Goal: Find specific page/section: Find specific page/section

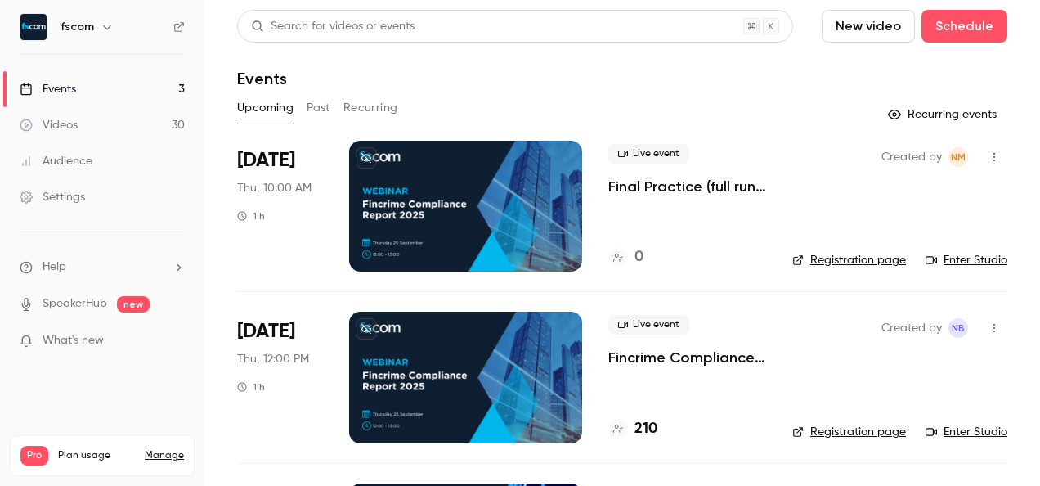
click at [966, 426] on link "Enter Studio" at bounding box center [967, 432] width 82 height 16
click at [963, 429] on link "Enter Studio" at bounding box center [967, 432] width 82 height 16
click at [177, 92] on link "Events 3" at bounding box center [102, 89] width 204 height 36
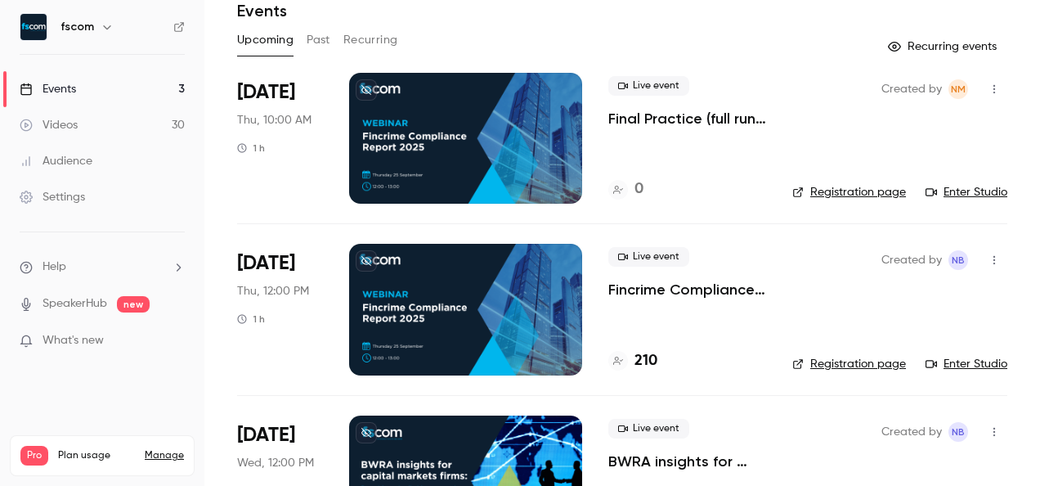
scroll to position [157, 0]
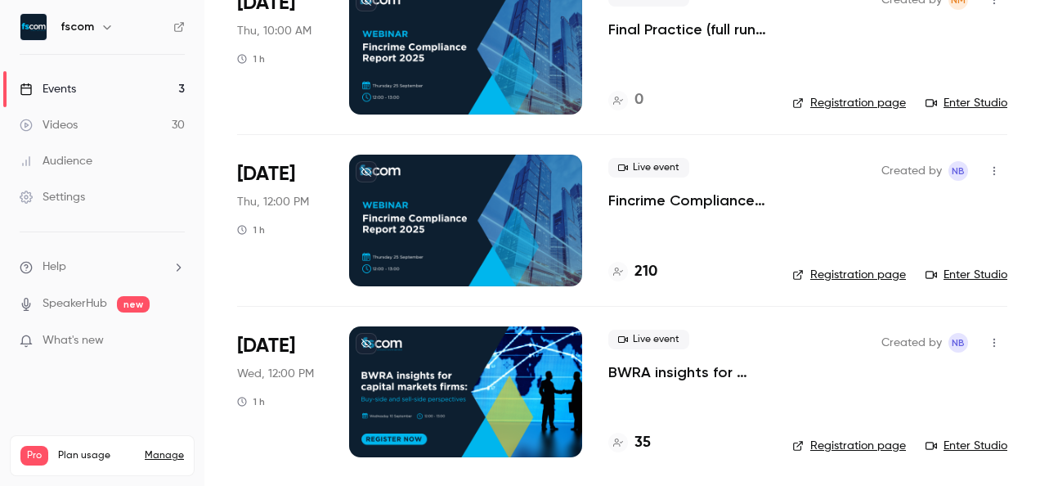
click at [948, 270] on link "Enter Studio" at bounding box center [967, 275] width 82 height 16
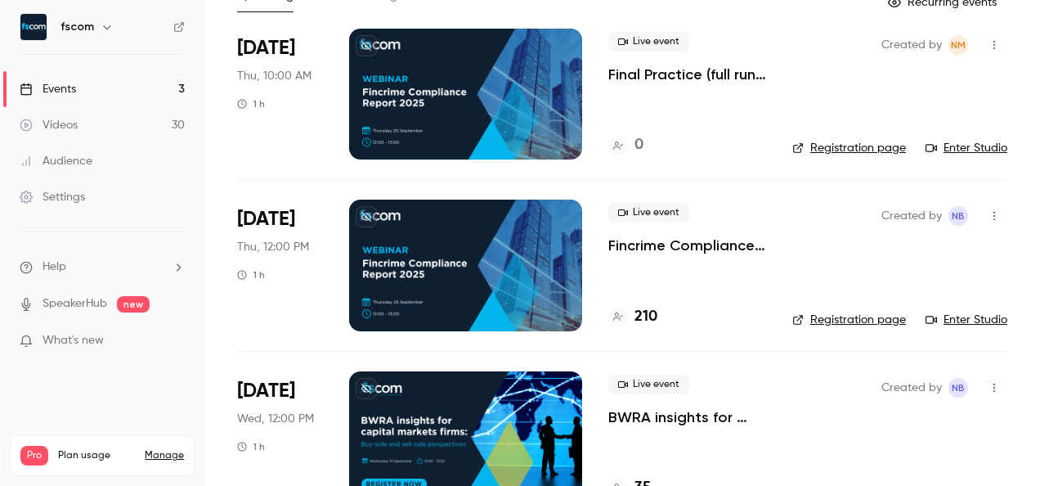
scroll to position [75, 0]
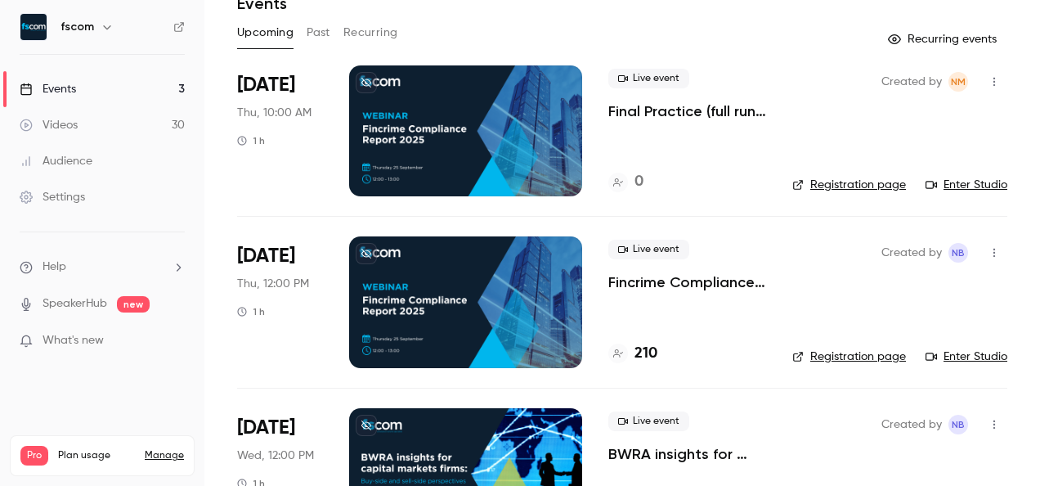
click at [646, 281] on p "Fincrime Compliance Report 2025" at bounding box center [687, 282] width 158 height 20
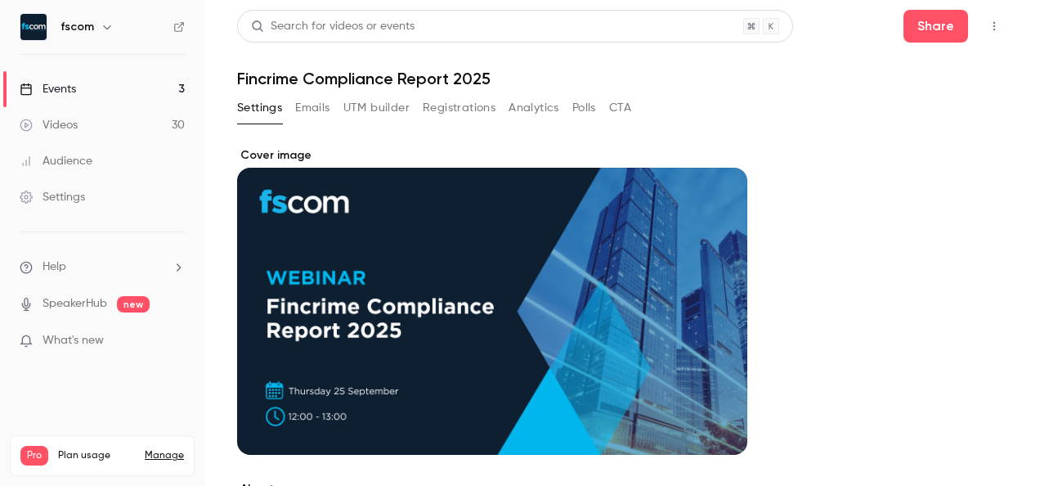
click at [311, 115] on button "Emails" at bounding box center [312, 108] width 34 height 26
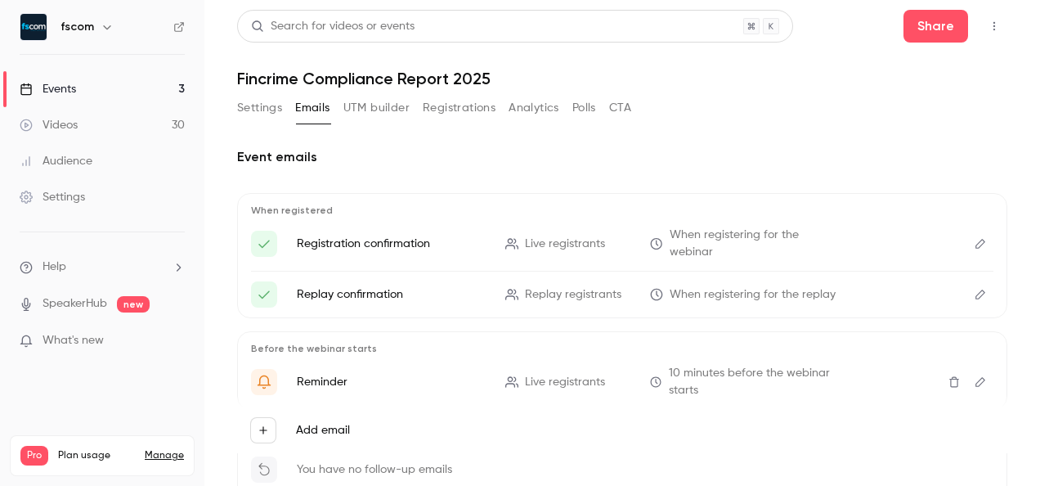
click at [134, 95] on link "Events 3" at bounding box center [102, 89] width 204 height 36
